Goal: Information Seeking & Learning: Learn about a topic

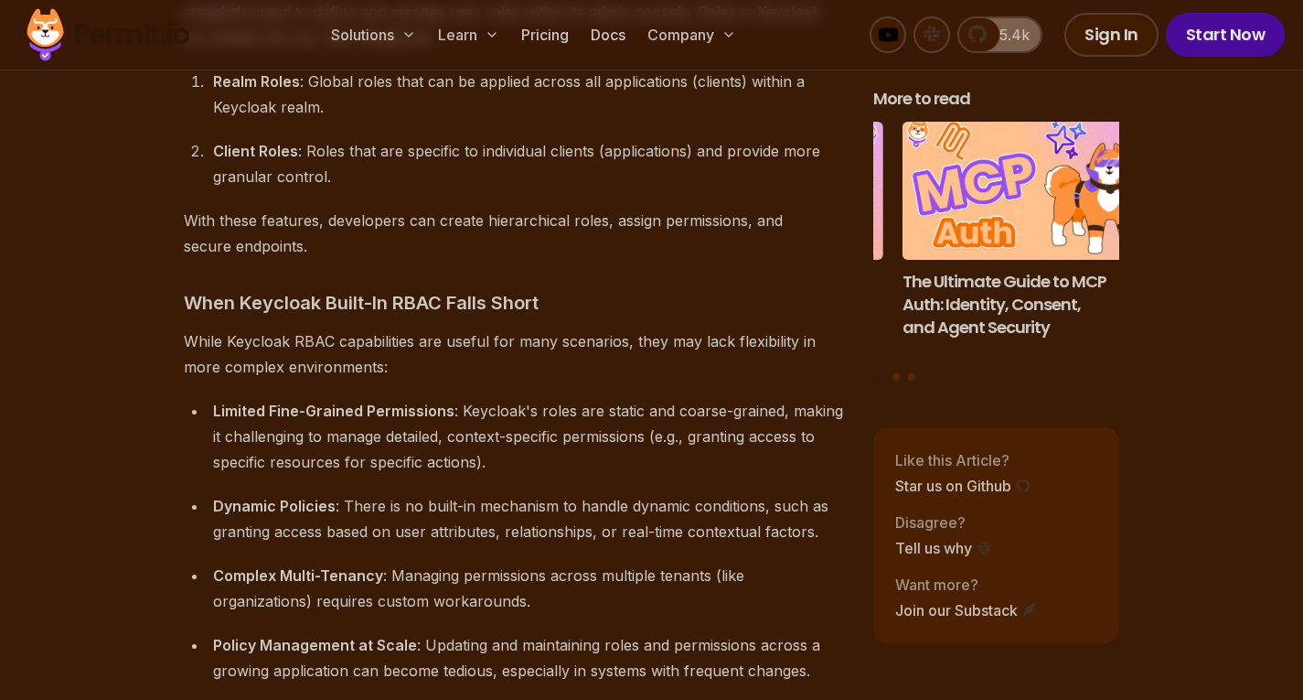
scroll to position [2029, 0]
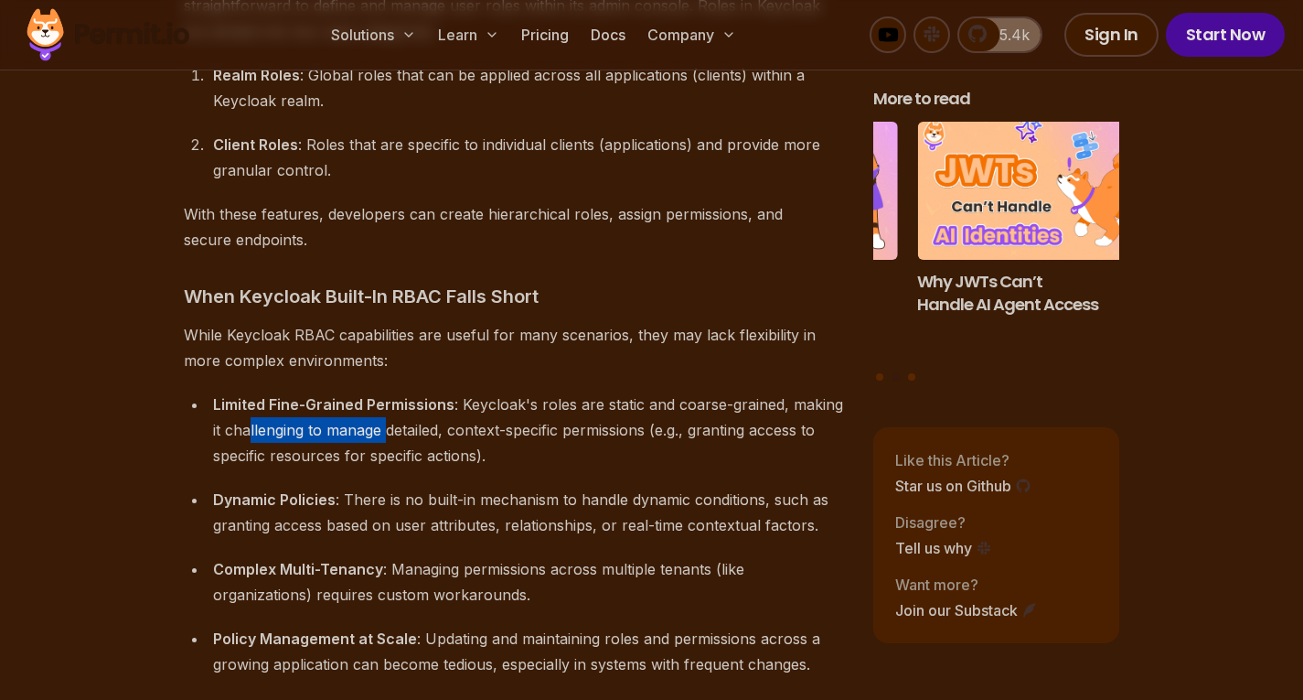
drag, startPoint x: 250, startPoint y: 406, endPoint x: 390, endPoint y: 407, distance: 140.0
click at [390, 407] on div "Limited Fine-Grained Permissions : Keycloak's roles are static and coarse-grain…" at bounding box center [528, 429] width 631 height 77
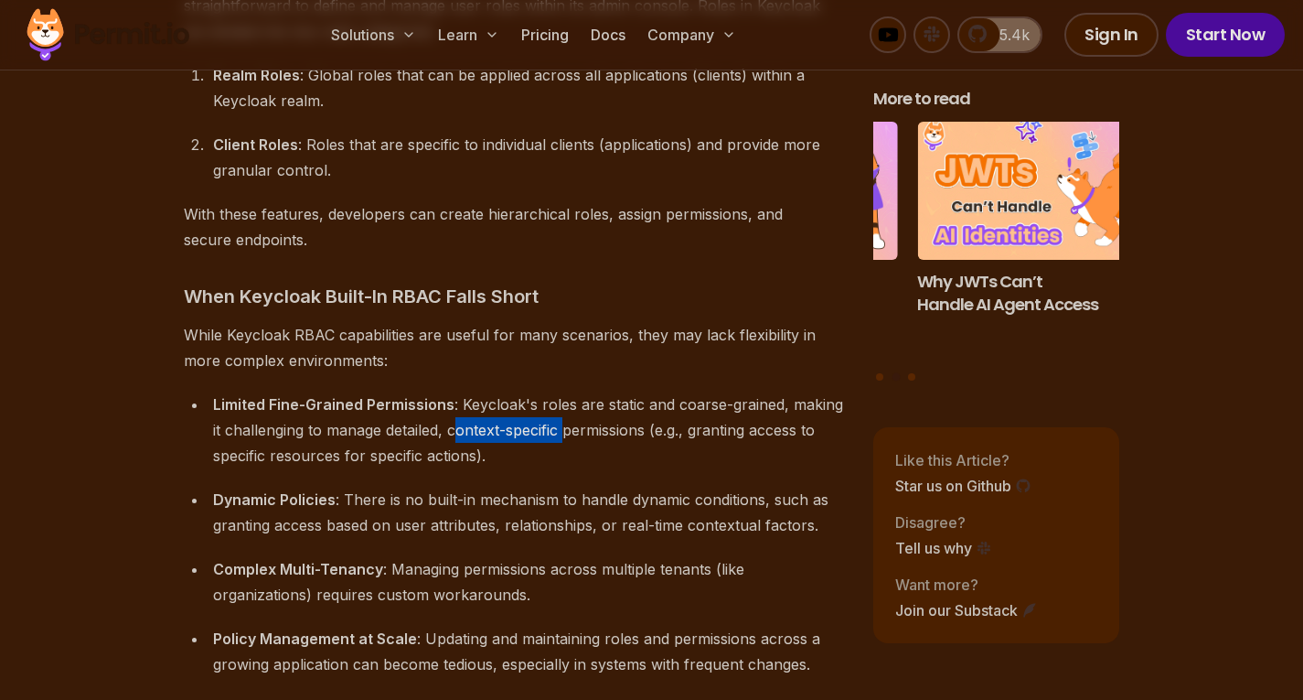
drag, startPoint x: 455, startPoint y: 404, endPoint x: 569, endPoint y: 405, distance: 114.3
click at [569, 405] on div "Limited Fine-Grained Permissions : Keycloak's roles are static and coarse-grain…" at bounding box center [528, 429] width 631 height 77
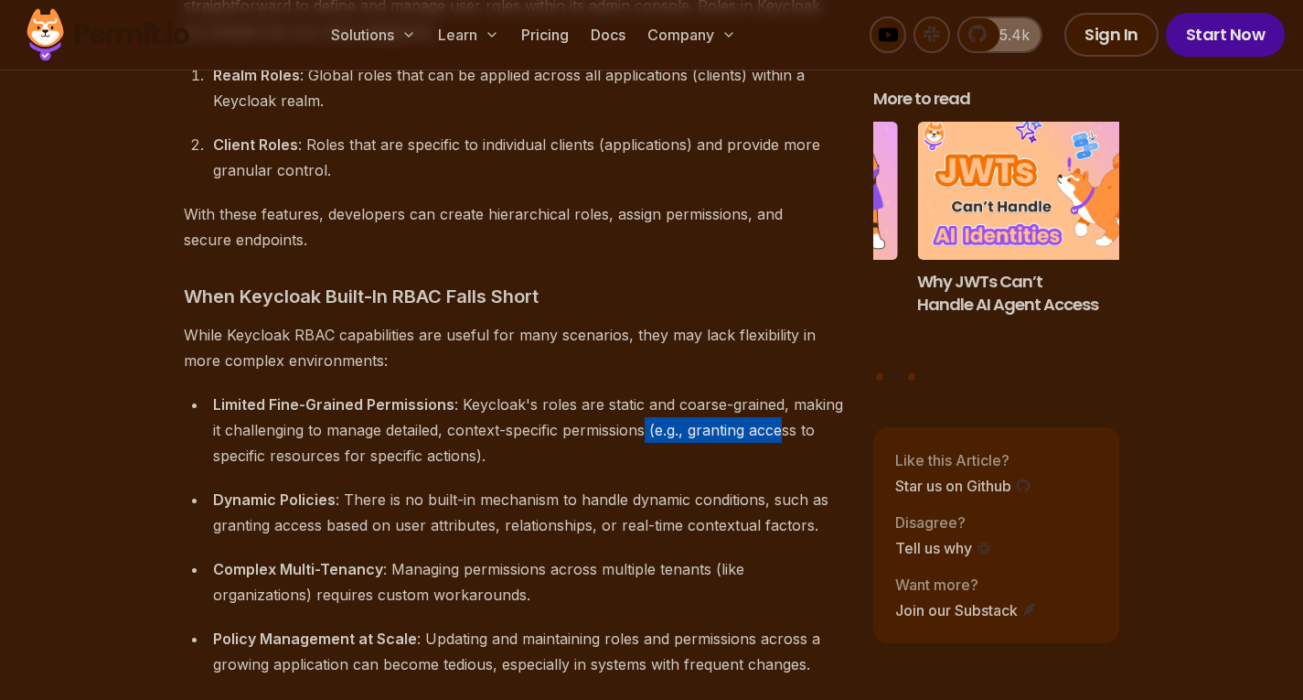
drag, startPoint x: 649, startPoint y: 403, endPoint x: 792, endPoint y: 405, distance: 142.7
click at [792, 405] on div "Limited Fine-Grained Permissions : Keycloak's roles are static and coarse-grain…" at bounding box center [528, 429] width 631 height 77
drag, startPoint x: 341, startPoint y: 423, endPoint x: 431, endPoint y: 431, distance: 90.0
click at [431, 431] on div "Limited Fine-Grained Permissions : Keycloak's roles are static and coarse-grain…" at bounding box center [528, 429] width 631 height 77
click at [487, 432] on div "Limited Fine-Grained Permissions : Keycloak's roles are static and coarse-grain…" at bounding box center [528, 429] width 631 height 77
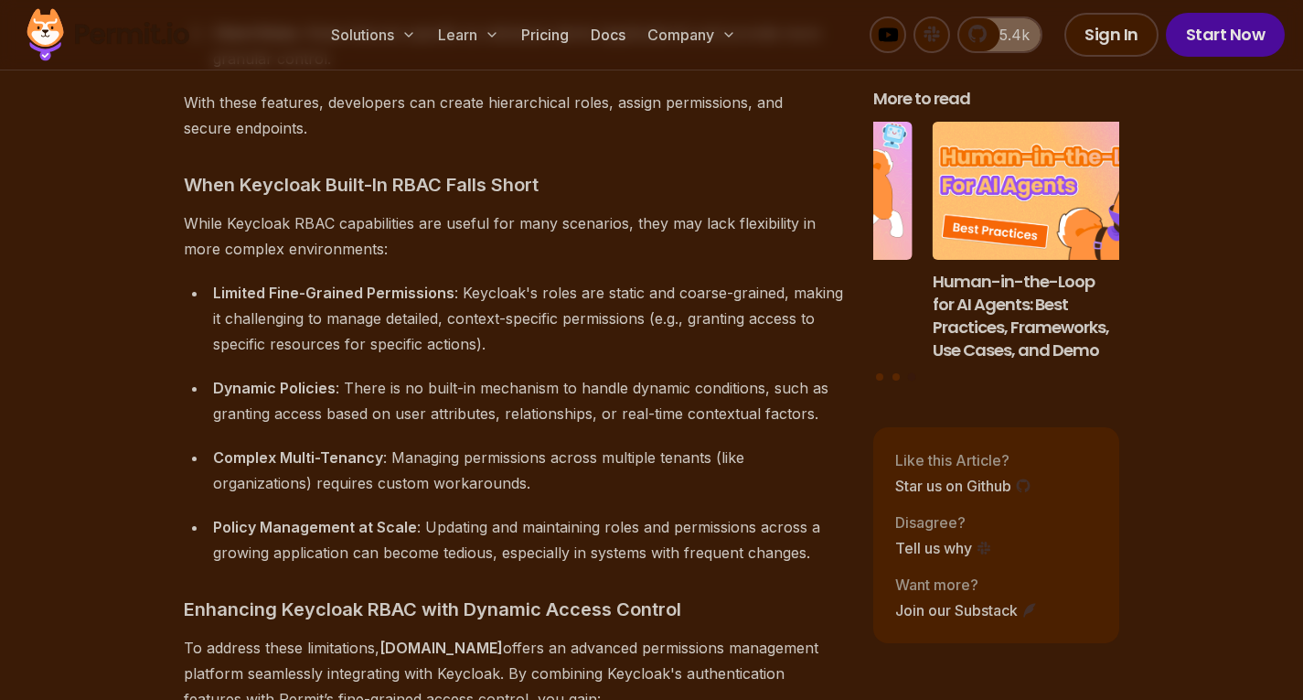
scroll to position [2141, 0]
drag, startPoint x: 330, startPoint y: 386, endPoint x: 461, endPoint y: 387, distance: 130.8
click at [461, 387] on div "Dynamic Policies : There is no built-in mechanism to handle dynamic conditions,…" at bounding box center [528, 399] width 631 height 51
drag, startPoint x: 570, startPoint y: 383, endPoint x: 660, endPoint y: 395, distance: 90.4
click at [660, 395] on div "Dynamic Policies : There is no built-in mechanism to handle dynamic conditions,…" at bounding box center [528, 399] width 631 height 51
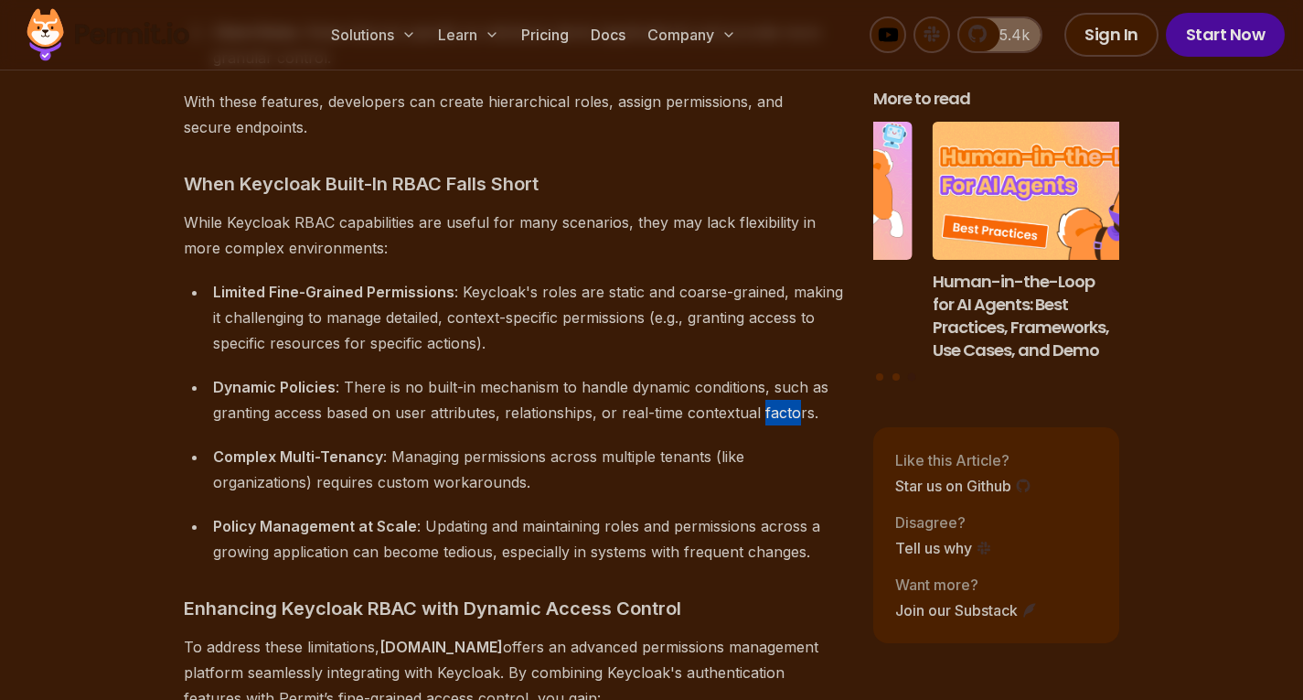
drag, startPoint x: 760, startPoint y: 383, endPoint x: 797, endPoint y: 388, distance: 36.9
click at [797, 388] on div "Dynamic Policies : There is no built-in mechanism to handle dynamic conditions,…" at bounding box center [528, 399] width 631 height 51
drag, startPoint x: 716, startPoint y: 392, endPoint x: 668, endPoint y: 392, distance: 48.5
click at [668, 392] on div "Dynamic Policies : There is no built-in mechanism to handle dynamic conditions,…" at bounding box center [528, 399] width 631 height 51
click at [591, 391] on div "Dynamic Policies : There is no built-in mechanism to handle dynamic conditions,…" at bounding box center [528, 399] width 631 height 51
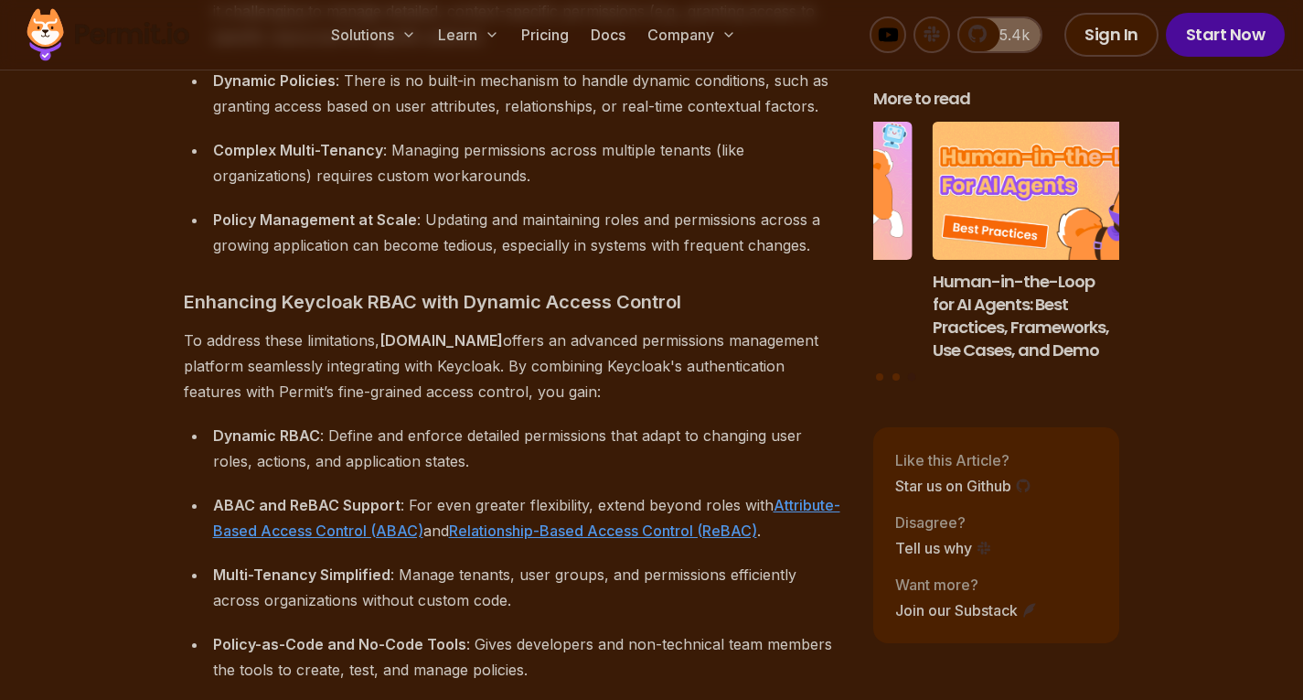
scroll to position [2450, 0]
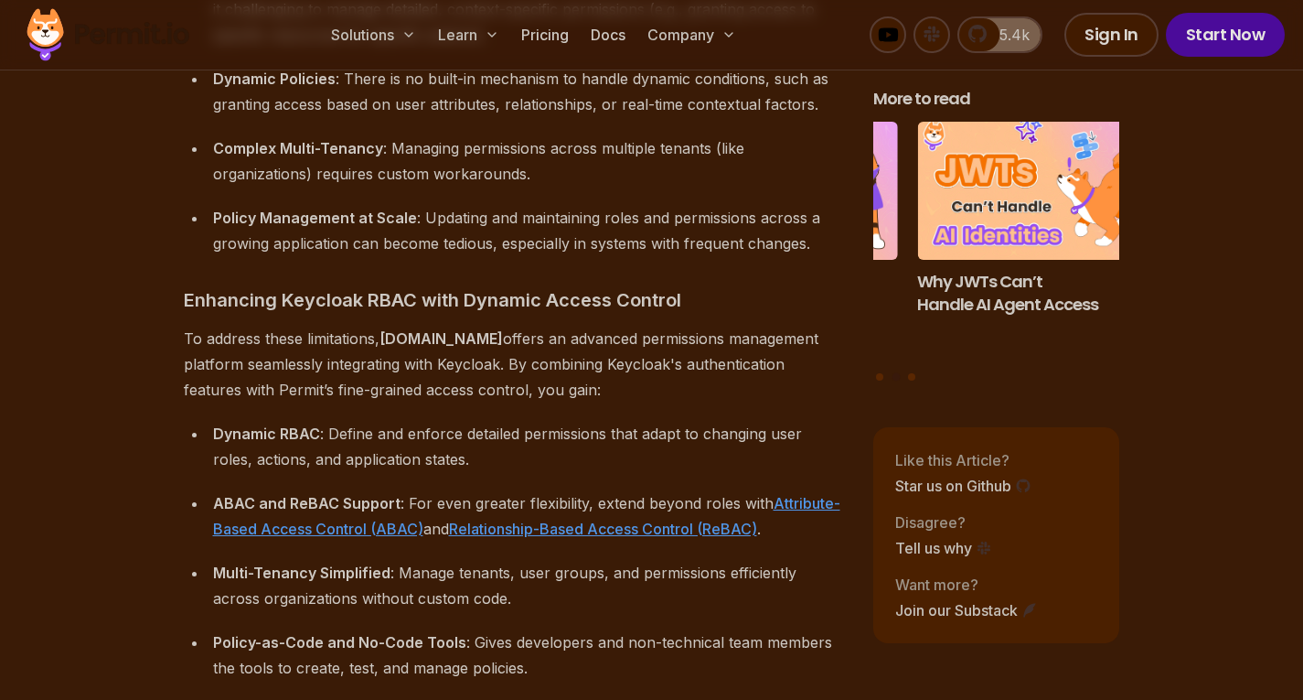
click at [683, 629] on div "Policy-as-Code and No-Code Tools : Gives developers and non-technical team memb…" at bounding box center [528, 654] width 631 height 51
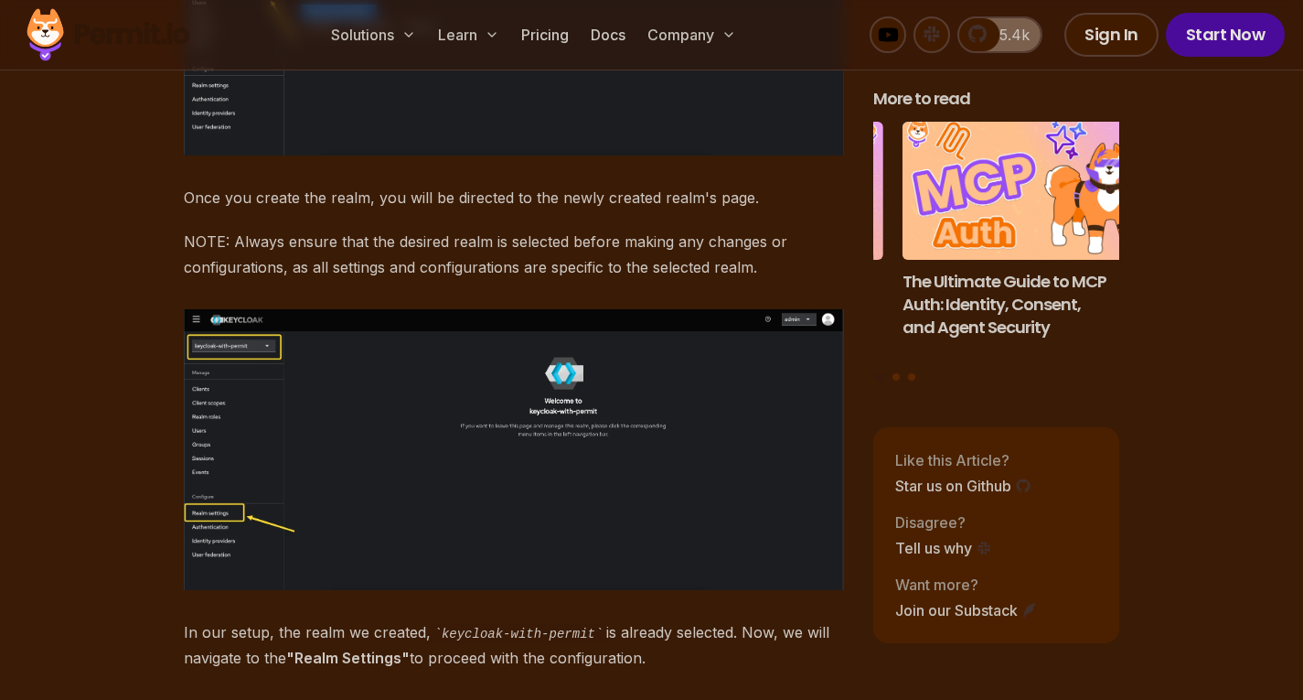
scroll to position [5605, 0]
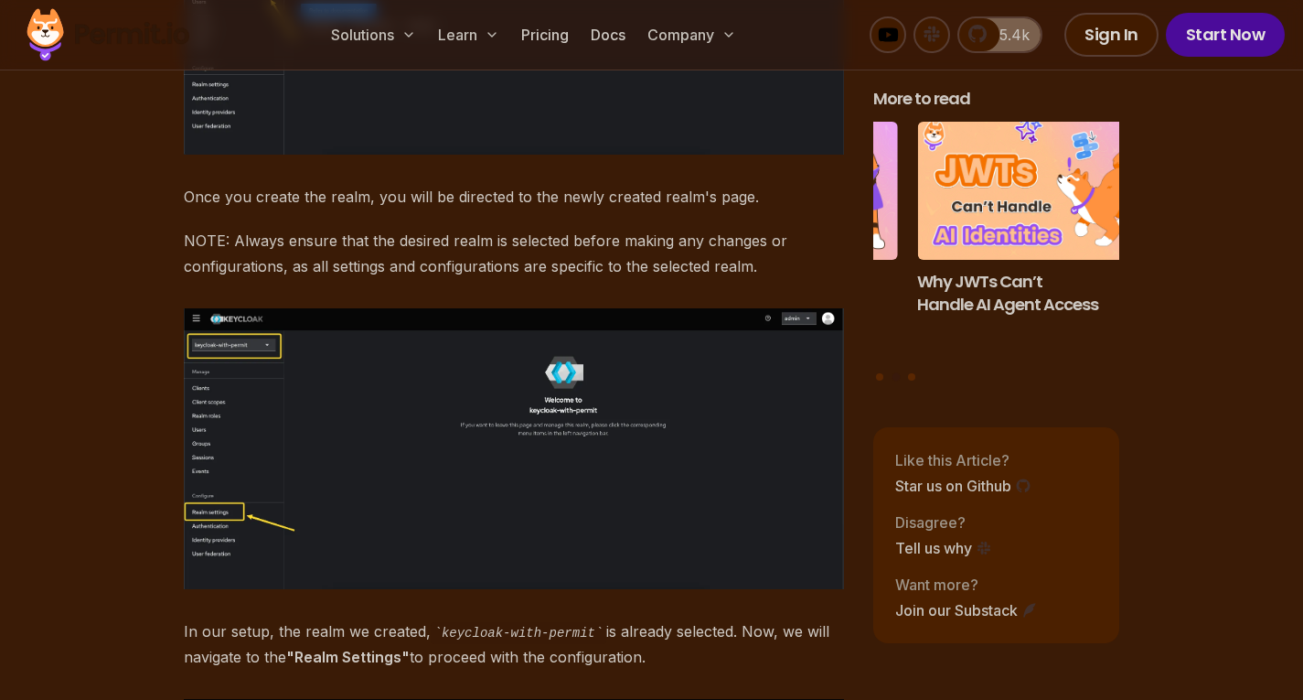
click at [226, 508] on img at bounding box center [514, 448] width 660 height 281
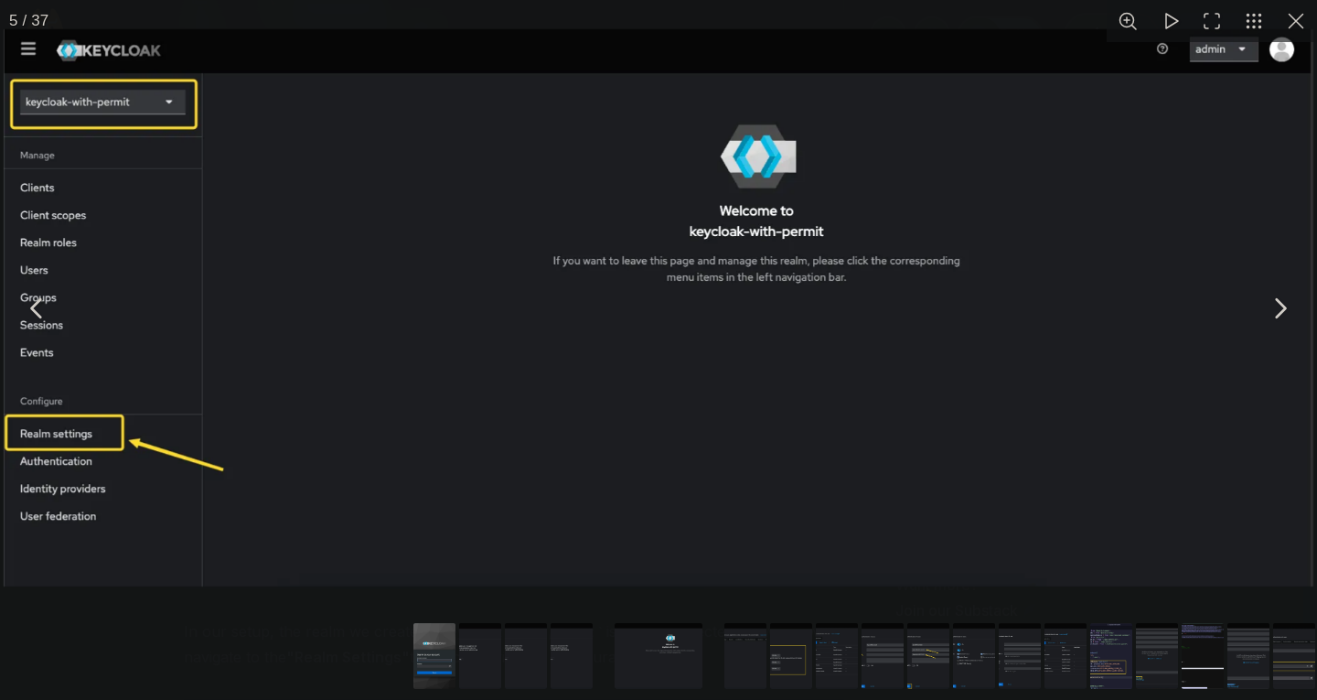
click at [164, 621] on div "You can close this modal content with the ESC key" at bounding box center [658, 658] width 1317 height 84
click at [267, 606] on div "You can close this modal content with the ESC key" at bounding box center [658, 308] width 1317 height 616
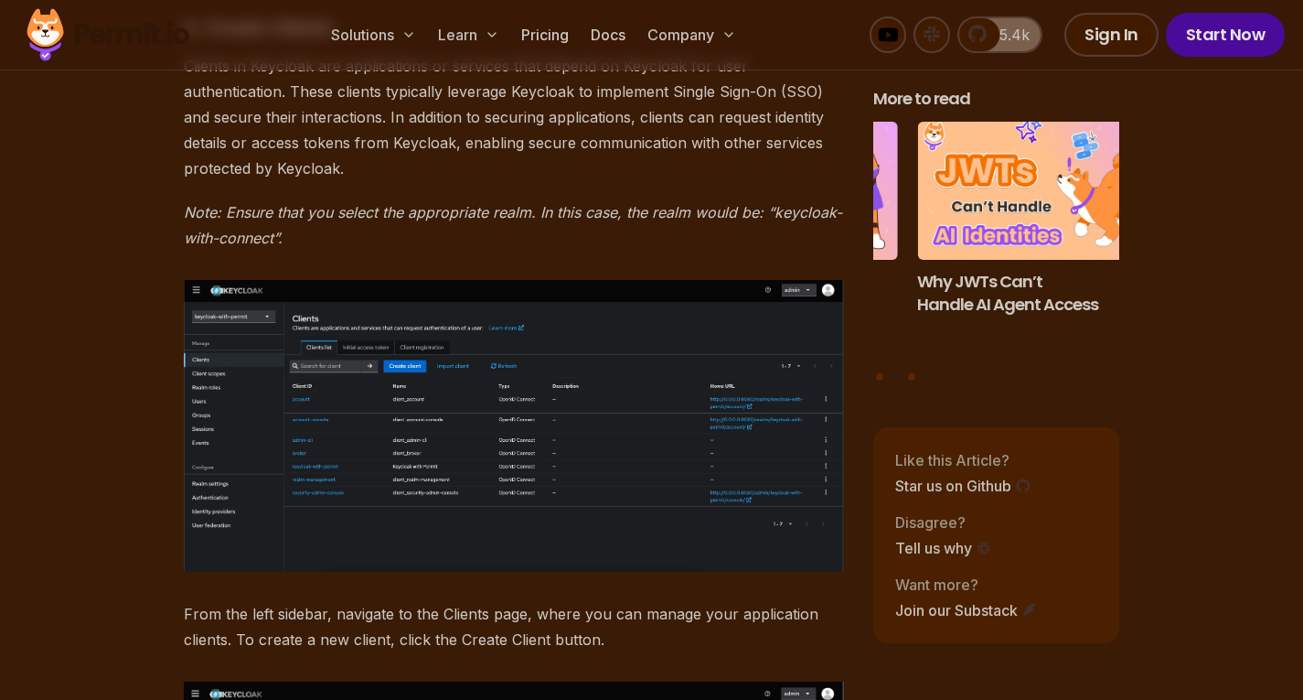
scroll to position [7188, 0]
click at [451, 429] on img at bounding box center [514, 424] width 660 height 292
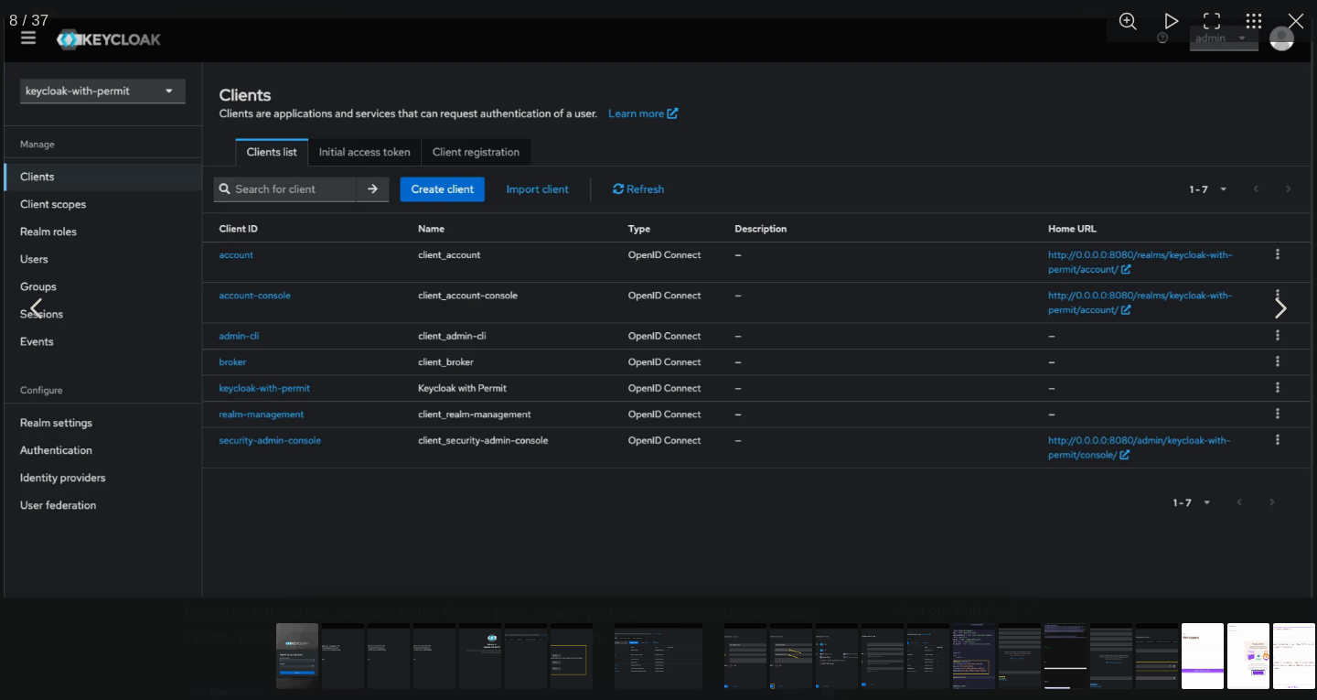
click at [212, 637] on div "You can close this modal content with the ESC key" at bounding box center [658, 658] width 1317 height 84
click at [230, 636] on div "You can close this modal content with the ESC key" at bounding box center [658, 658] width 1317 height 84
click at [1298, 21] on button "You can close this modal content with the ESC key" at bounding box center [1296, 21] width 42 height 42
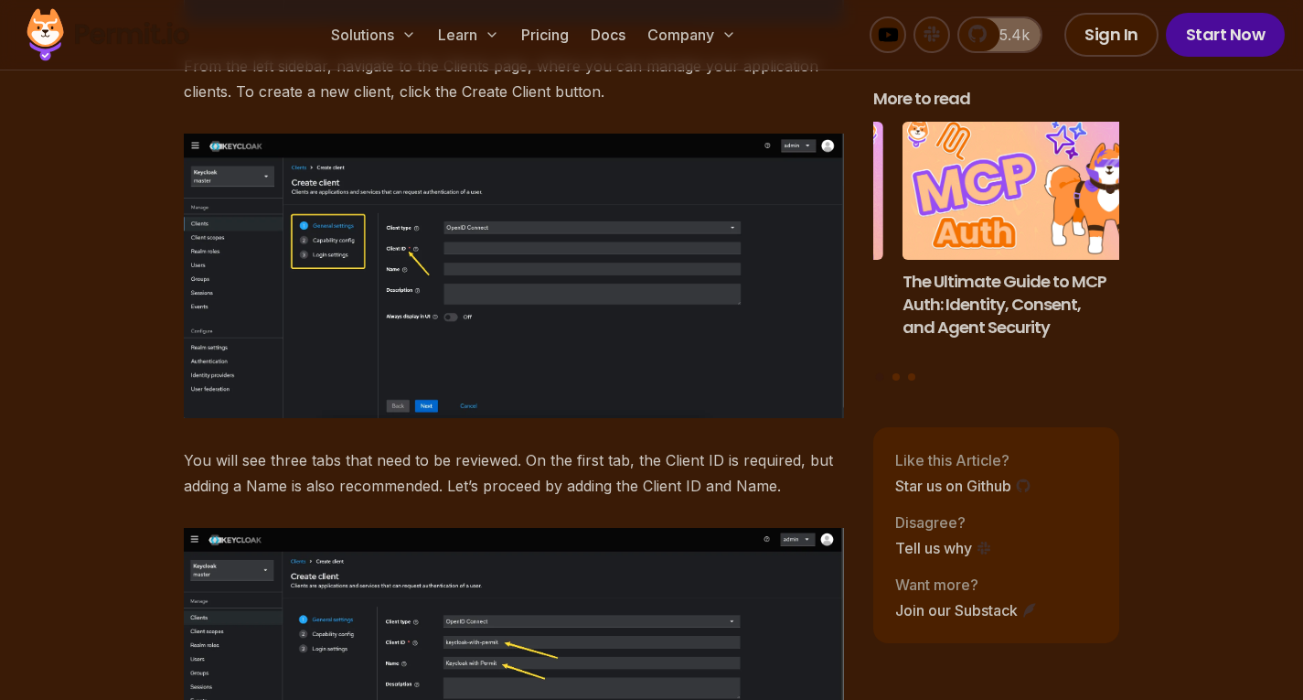
scroll to position [7735, 0]
drag, startPoint x: 422, startPoint y: 432, endPoint x: 523, endPoint y: 430, distance: 101.5
click at [523, 446] on p "You will see three tabs that need to be reviewed. On the first tab, the Client …" at bounding box center [514, 471] width 660 height 51
click at [595, 446] on p "You will see three tabs that need to be reviewed. On the first tab, the Client …" at bounding box center [514, 471] width 660 height 51
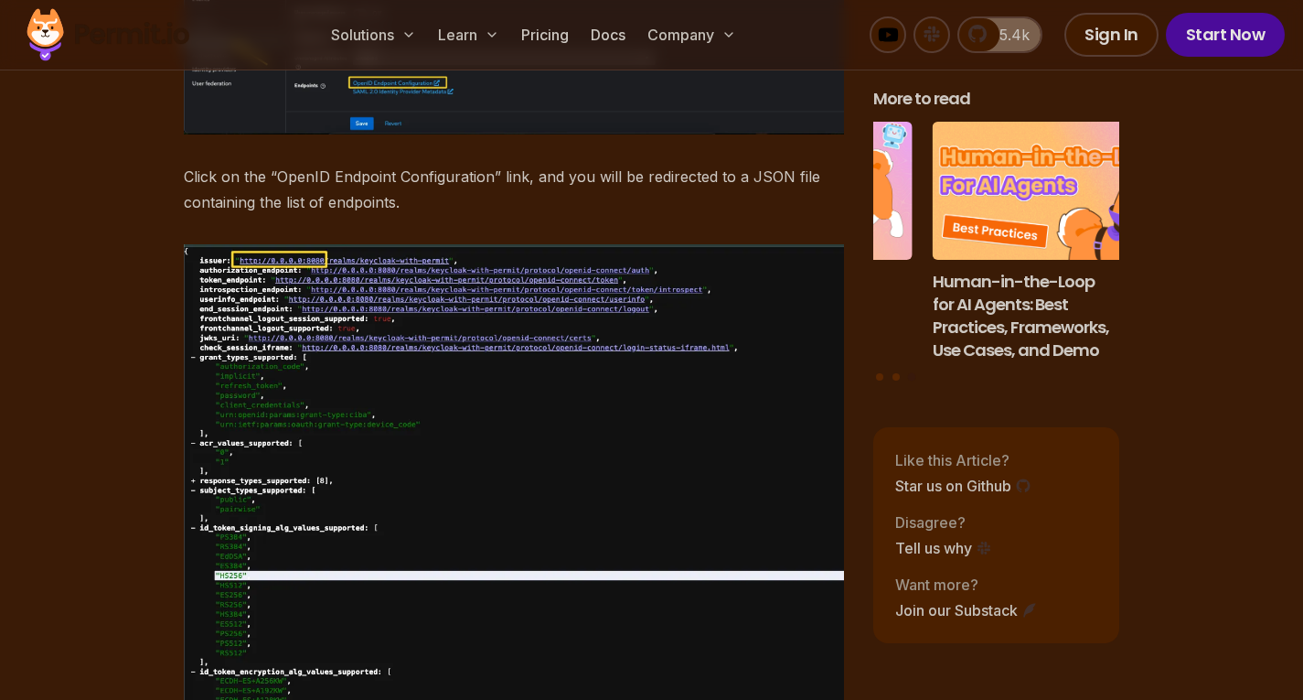
scroll to position [11050, 0]
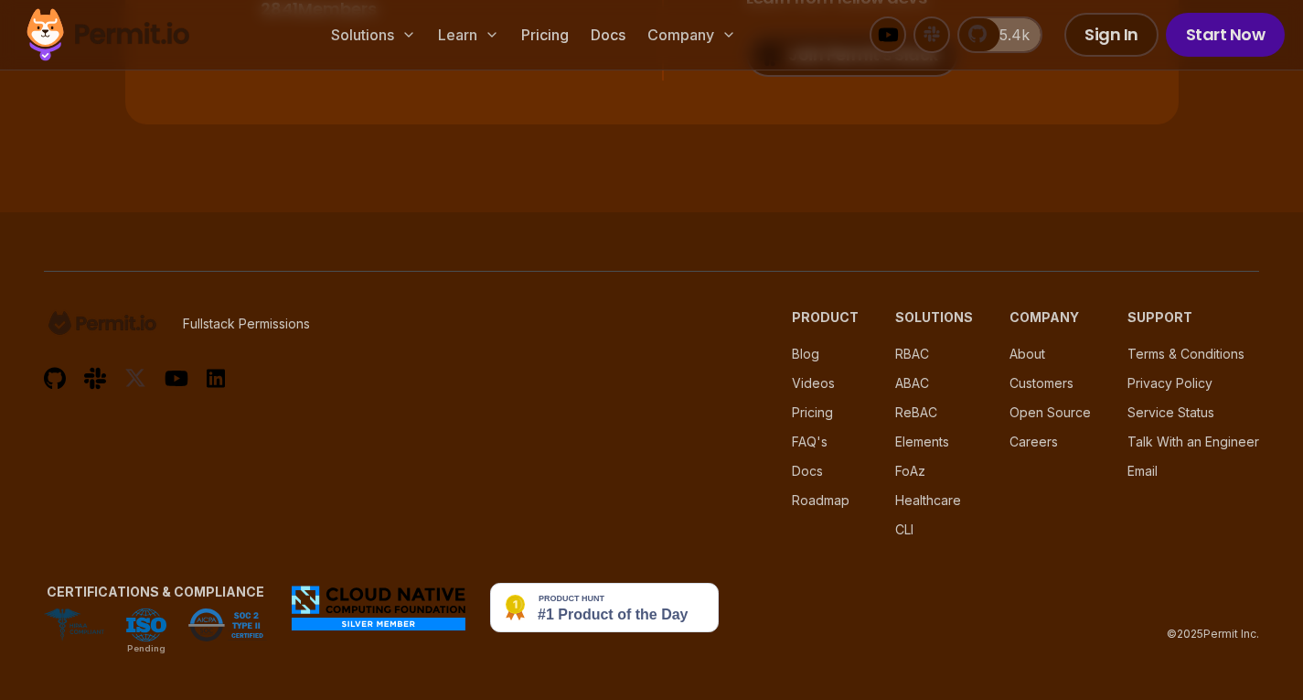
scroll to position [29570, 0]
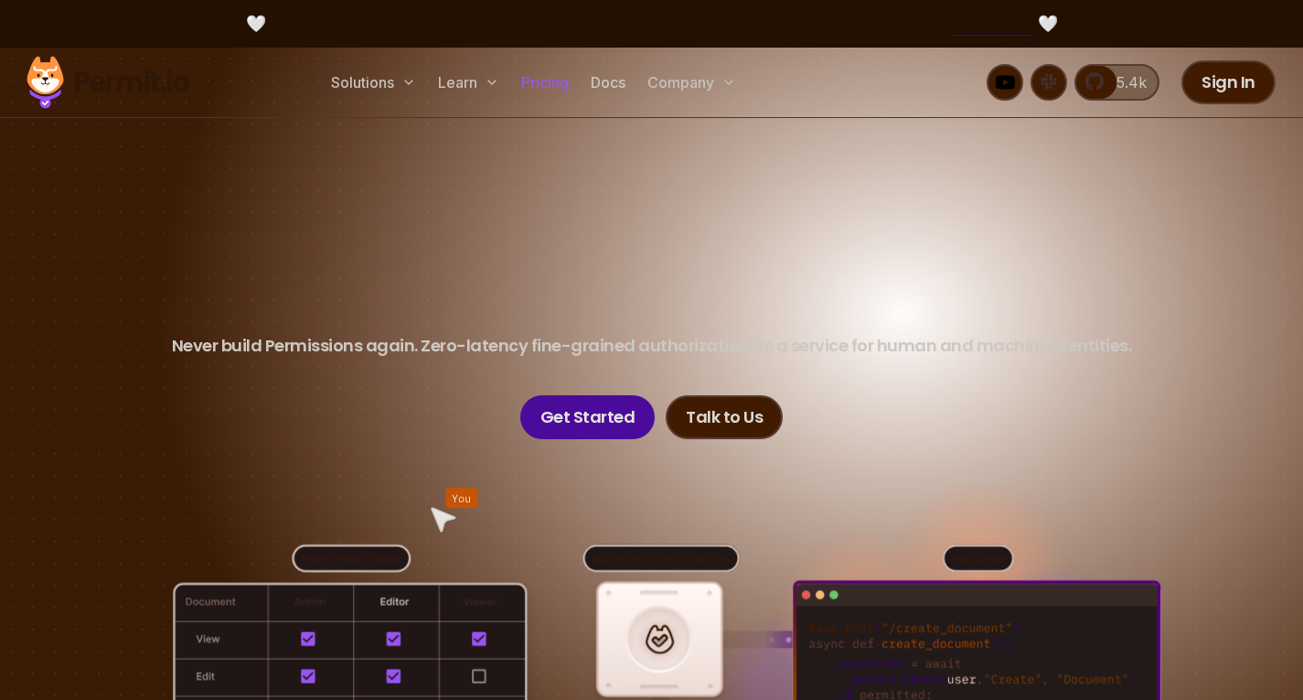
click at [562, 86] on link "Pricing" at bounding box center [545, 82] width 62 height 37
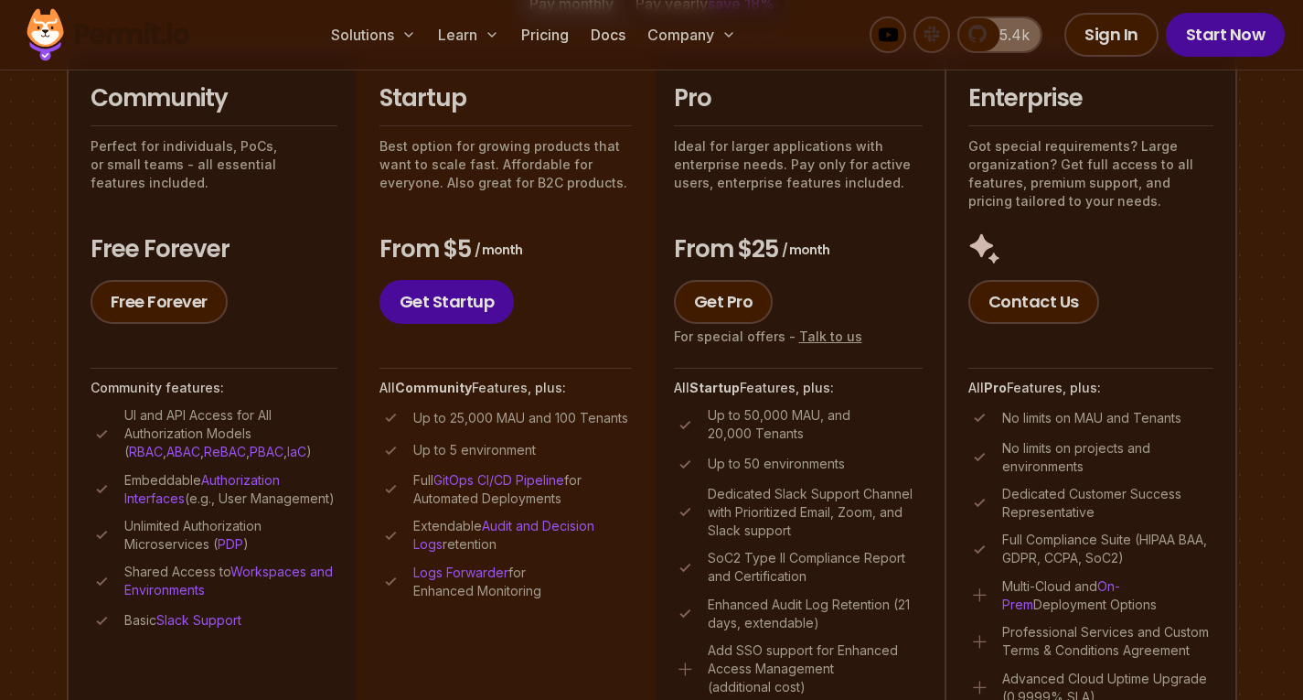
scroll to position [441, 0]
